Goal: Information Seeking & Learning: Learn about a topic

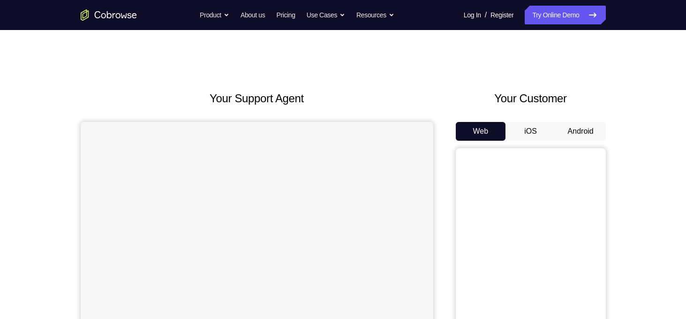
click at [573, 133] on button "Android" at bounding box center [581, 131] width 50 height 19
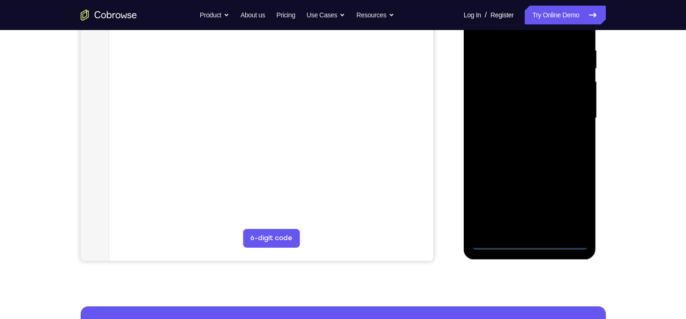
scroll to position [179, 0]
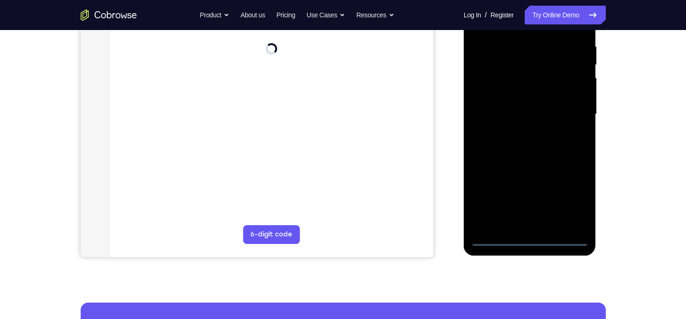
click at [529, 235] on div at bounding box center [530, 114] width 118 height 263
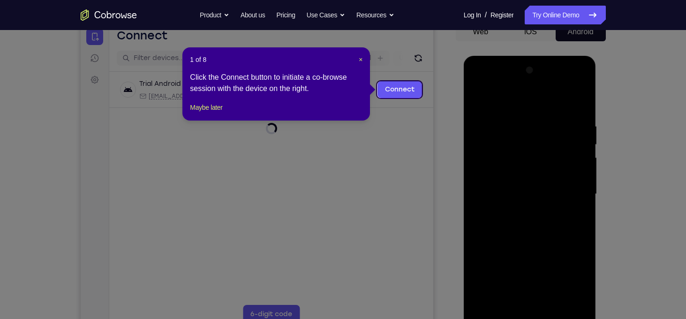
scroll to position [99, 0]
click at [397, 126] on icon at bounding box center [346, 159] width 693 height 319
click at [363, 60] on div "1 of 8 × Click the Connect button to initiate a co-browse session with the devi…" at bounding box center [276, 84] width 188 height 73
click at [360, 60] on span "×" at bounding box center [361, 60] width 4 height 8
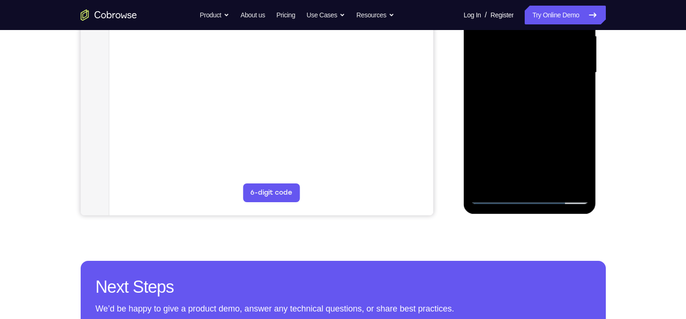
scroll to position [245, 0]
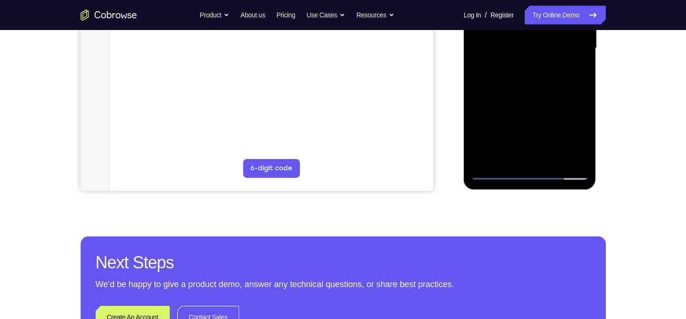
click at [528, 172] on div at bounding box center [530, 48] width 118 height 263
click at [575, 123] on div at bounding box center [530, 48] width 118 height 263
click at [571, 129] on div at bounding box center [530, 48] width 118 height 263
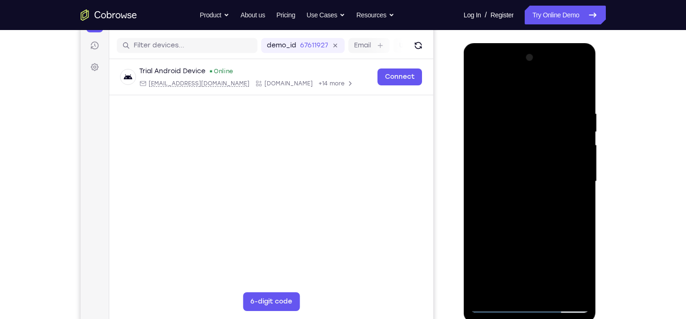
scroll to position [109, 0]
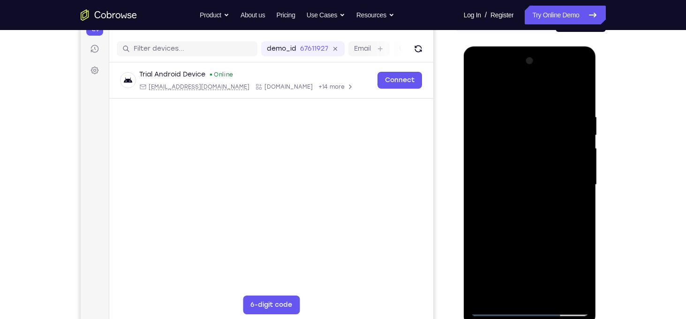
click at [490, 69] on div at bounding box center [530, 184] width 118 height 263
click at [570, 177] on div at bounding box center [530, 184] width 118 height 263
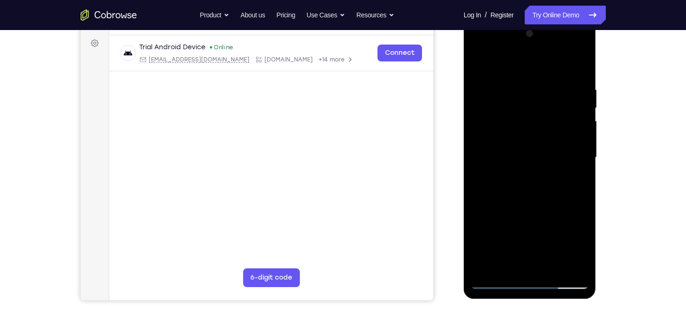
click at [521, 177] on div at bounding box center [530, 157] width 118 height 263
click at [519, 154] on div at bounding box center [530, 157] width 118 height 263
click at [514, 140] on div at bounding box center [530, 157] width 118 height 263
click at [523, 159] on div at bounding box center [530, 157] width 118 height 263
click at [535, 184] on div at bounding box center [530, 157] width 118 height 263
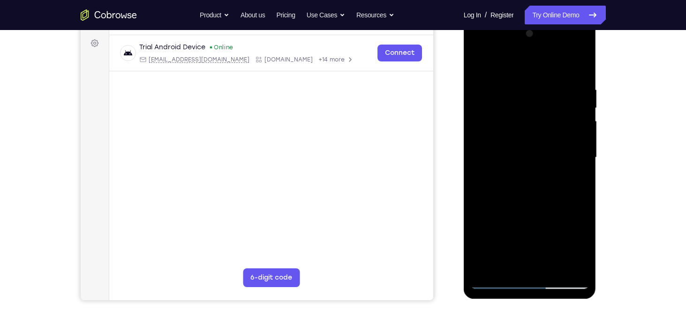
click at [516, 153] on div at bounding box center [530, 157] width 118 height 263
click at [535, 184] on div at bounding box center [530, 157] width 118 height 263
click at [513, 154] on div at bounding box center [530, 157] width 118 height 263
click at [494, 122] on div at bounding box center [530, 157] width 118 height 263
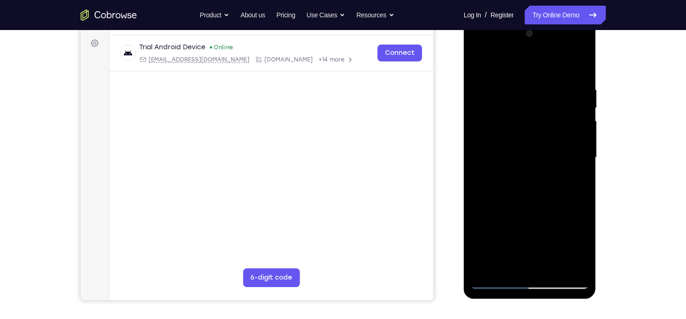
click at [519, 158] on div at bounding box center [530, 157] width 118 height 263
click at [531, 197] on div at bounding box center [530, 157] width 118 height 263
click at [516, 153] on div at bounding box center [530, 157] width 118 height 263
click at [524, 122] on div at bounding box center [530, 157] width 118 height 263
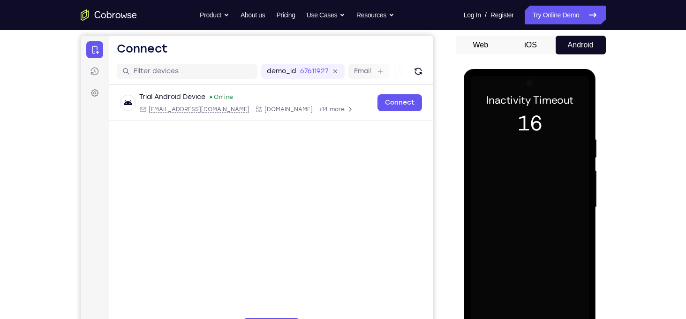
scroll to position [86, 0]
click at [550, 131] on div at bounding box center [530, 207] width 118 height 263
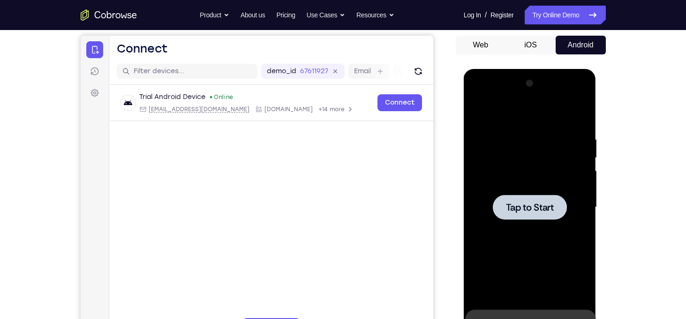
click at [550, 131] on div at bounding box center [530, 207] width 118 height 263
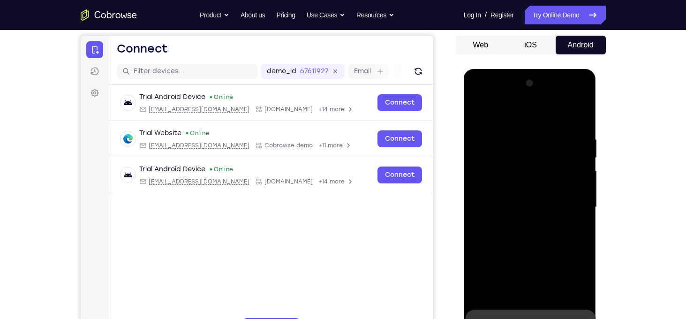
scroll to position [173, 0]
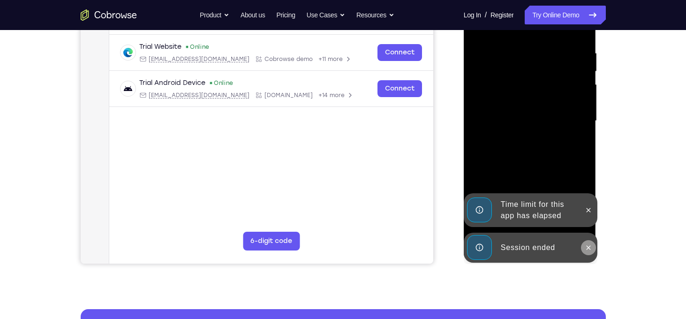
click at [586, 247] on icon at bounding box center [589, 248] width 8 height 8
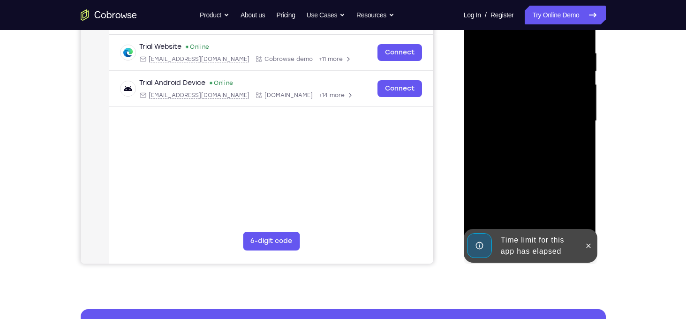
click at [592, 254] on div at bounding box center [588, 246] width 15 height 34
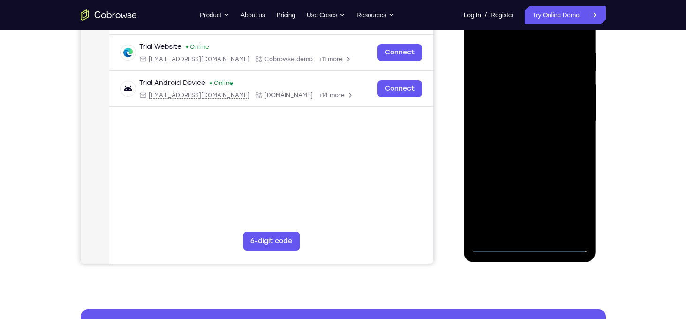
click at [533, 247] on div at bounding box center [530, 121] width 118 height 263
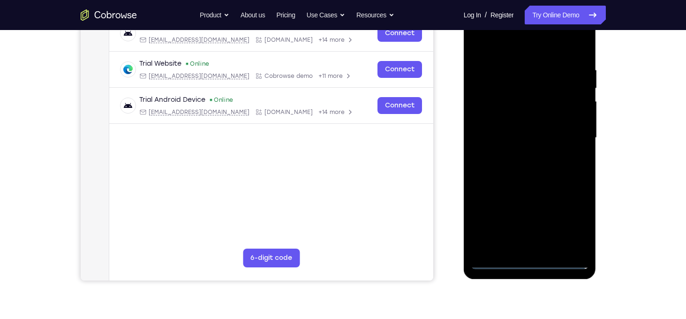
scroll to position [156, 0]
click at [572, 231] on div at bounding box center [530, 138] width 118 height 263
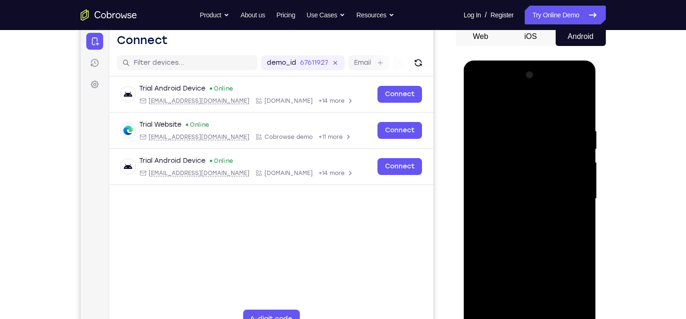
click at [513, 92] on div at bounding box center [530, 199] width 118 height 263
click at [492, 85] on div at bounding box center [530, 199] width 118 height 263
click at [494, 91] on div at bounding box center [530, 199] width 118 height 263
click at [569, 191] on div at bounding box center [530, 199] width 118 height 263
click at [519, 212] on div at bounding box center [530, 199] width 118 height 263
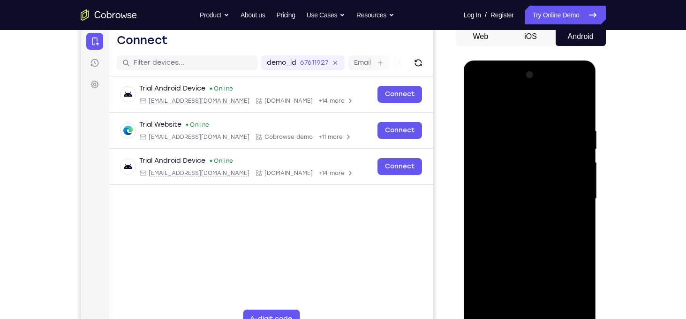
click at [507, 194] on div at bounding box center [530, 199] width 118 height 263
click at [486, 178] on div at bounding box center [530, 199] width 118 height 263
click at [511, 256] on div at bounding box center [530, 199] width 118 height 263
click at [542, 274] on div at bounding box center [530, 199] width 118 height 263
click at [559, 258] on div at bounding box center [530, 199] width 118 height 263
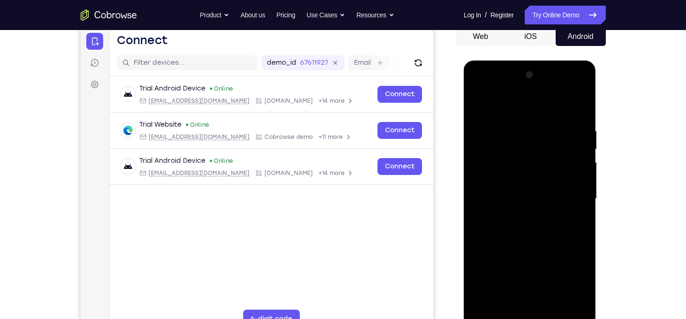
click at [572, 239] on div at bounding box center [530, 199] width 118 height 263
click at [554, 292] on div at bounding box center [530, 199] width 118 height 263
click at [491, 241] on div at bounding box center [530, 199] width 118 height 263
click at [507, 273] on div at bounding box center [530, 199] width 118 height 263
click at [534, 257] on div at bounding box center [530, 199] width 118 height 263
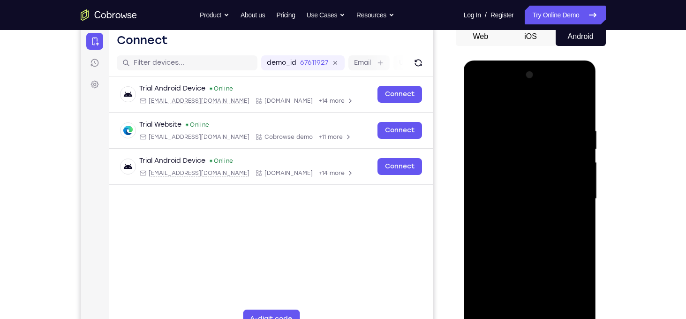
click at [495, 156] on div at bounding box center [530, 199] width 118 height 263
click at [523, 199] on div at bounding box center [530, 199] width 118 height 263
click at [523, 217] on div at bounding box center [530, 199] width 118 height 263
click at [580, 214] on div at bounding box center [530, 199] width 118 height 263
click at [492, 183] on div at bounding box center [530, 199] width 118 height 263
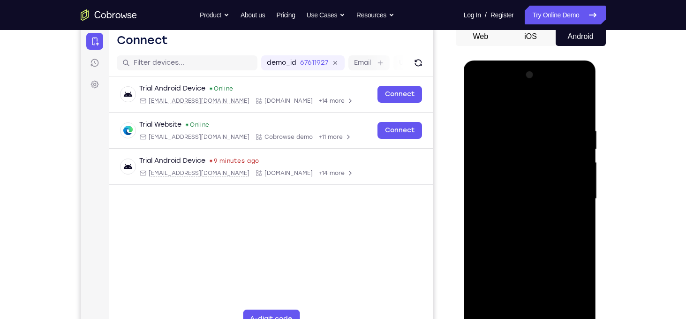
click at [509, 182] on div at bounding box center [530, 199] width 118 height 263
click at [495, 181] on div at bounding box center [530, 199] width 118 height 263
drag, startPoint x: 494, startPoint y: 180, endPoint x: 492, endPoint y: 184, distance: 4.9
click at [492, 184] on div at bounding box center [530, 199] width 118 height 263
click at [519, 162] on div at bounding box center [530, 199] width 118 height 263
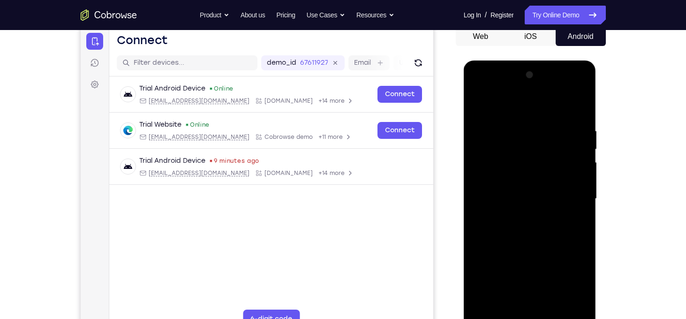
click at [519, 162] on div at bounding box center [530, 199] width 118 height 263
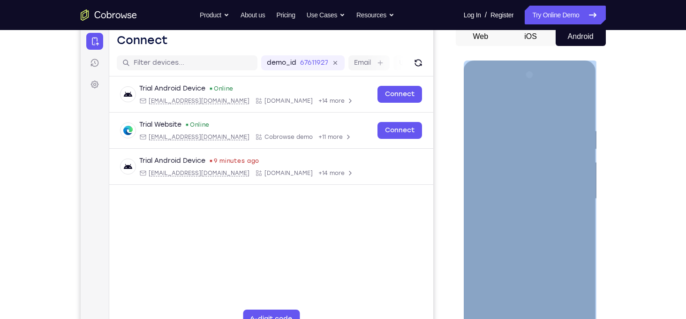
click at [519, 162] on div at bounding box center [530, 199] width 118 height 263
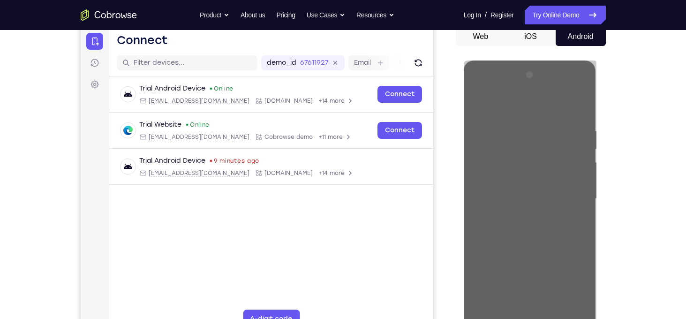
drag, startPoint x: 38, startPoint y: 101, endPoint x: 607, endPoint y: 155, distance: 572.2
click at [607, 155] on div "Your Support Agent Your Customer Web iOS Android Next Steps We’d be happy to gi…" at bounding box center [343, 244] width 600 height 618
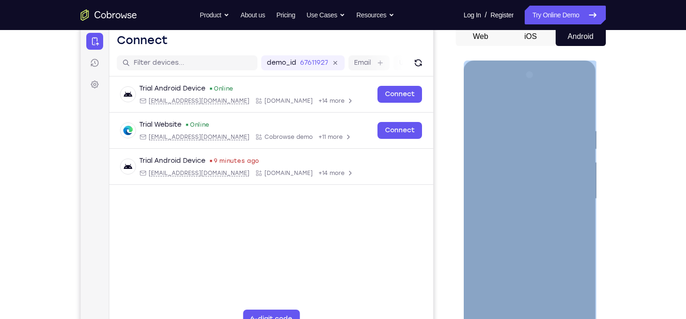
click at [509, 150] on div at bounding box center [530, 199] width 118 height 263
click at [494, 183] on div at bounding box center [530, 199] width 118 height 263
click at [504, 154] on div at bounding box center [530, 199] width 118 height 263
click at [526, 200] on div at bounding box center [530, 199] width 118 height 263
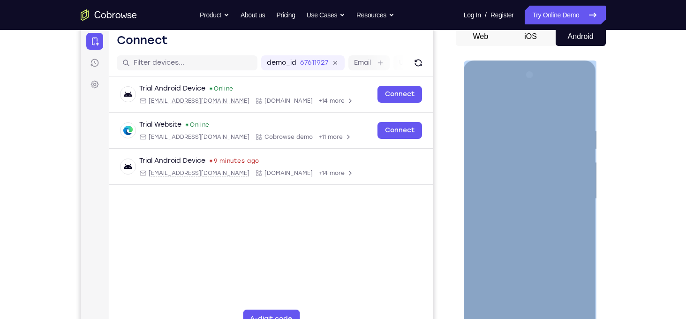
click at [528, 222] on div at bounding box center [530, 199] width 118 height 263
drag, startPoint x: 525, startPoint y: 248, endPoint x: 495, endPoint y: 262, distance: 33.6
click at [495, 262] on div at bounding box center [530, 199] width 118 height 263
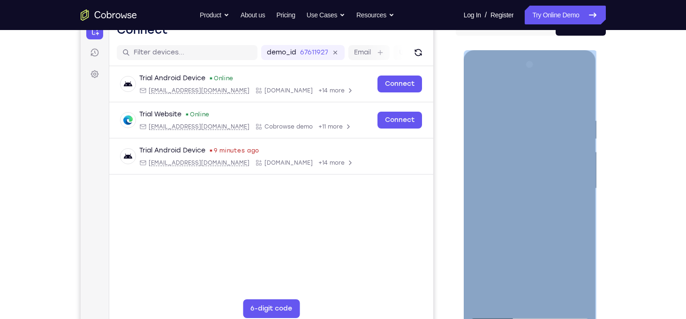
scroll to position [106, 0]
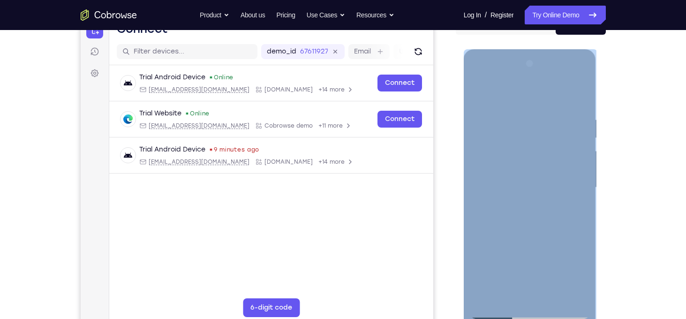
click at [511, 142] on div at bounding box center [530, 187] width 118 height 263
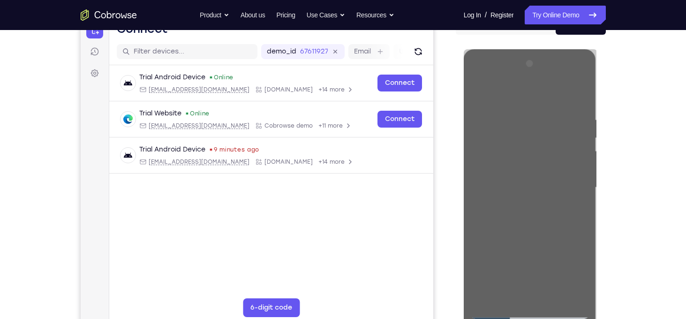
drag, startPoint x: 59, startPoint y: 109, endPoint x: 624, endPoint y: 127, distance: 565.3
click at [624, 127] on div "Your Support Agent Your Customer Web iOS Android Next Steps We’d be happy to gi…" at bounding box center [343, 233] width 600 height 618
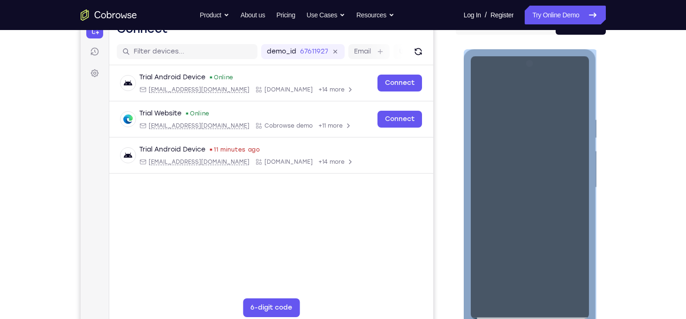
click at [499, 145] on div at bounding box center [530, 187] width 118 height 263
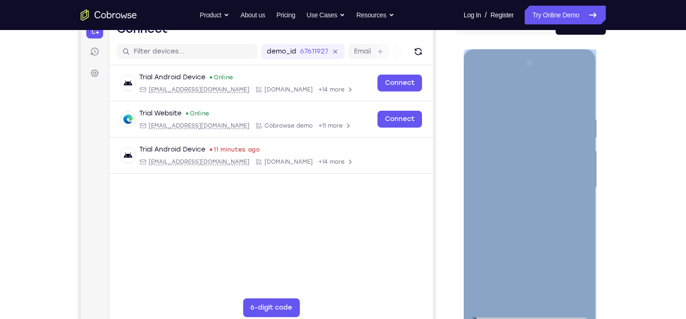
click at [496, 147] on div at bounding box center [530, 187] width 118 height 263
click at [530, 168] on div at bounding box center [530, 187] width 118 height 263
click at [536, 211] on div at bounding box center [530, 187] width 118 height 263
click at [528, 166] on div at bounding box center [530, 187] width 118 height 263
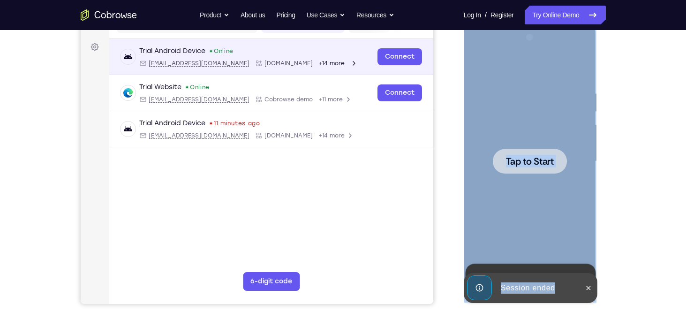
scroll to position [78, 0]
